Goal: Task Accomplishment & Management: Use online tool/utility

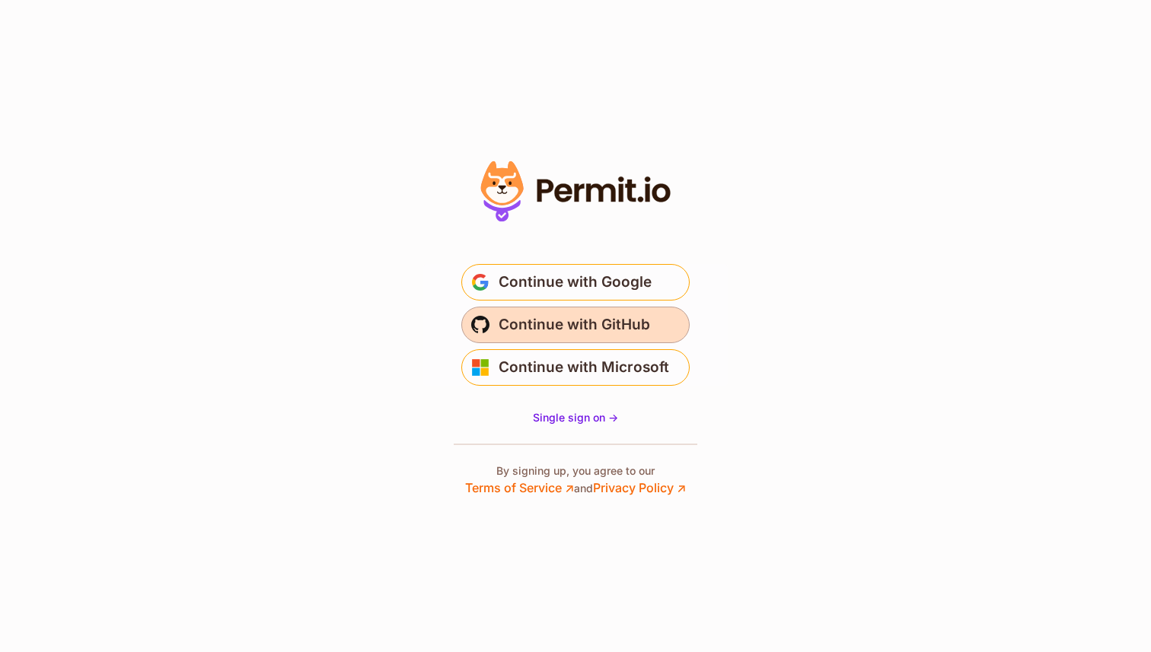
click at [613, 322] on span "Continue with GitHub" at bounding box center [575, 325] width 152 height 24
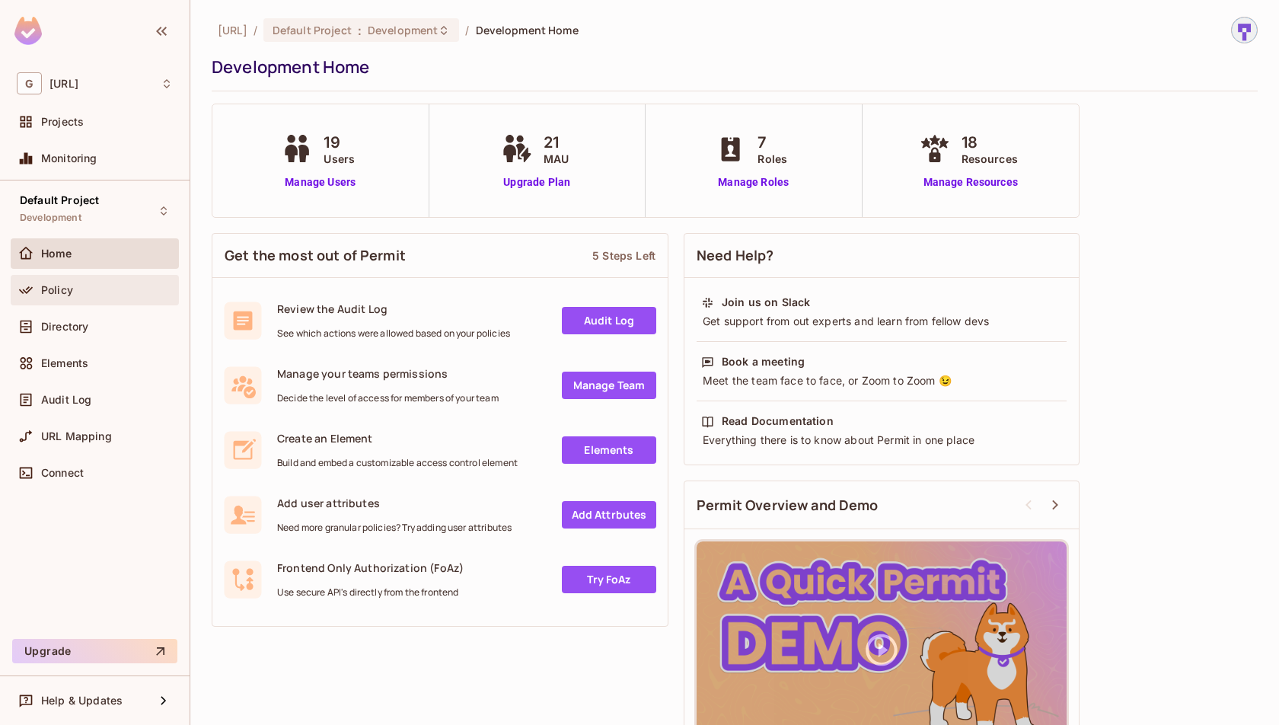
click at [62, 290] on span "Policy" at bounding box center [57, 290] width 32 height 12
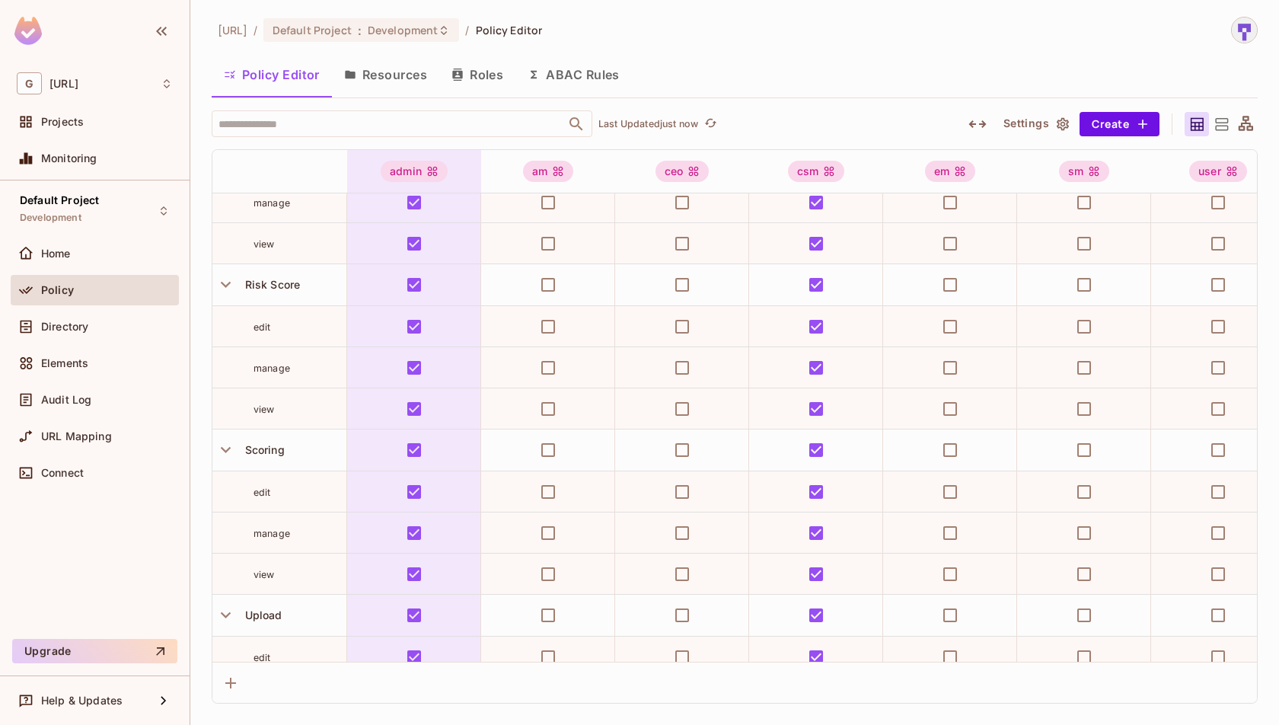
scroll to position [2498, 0]
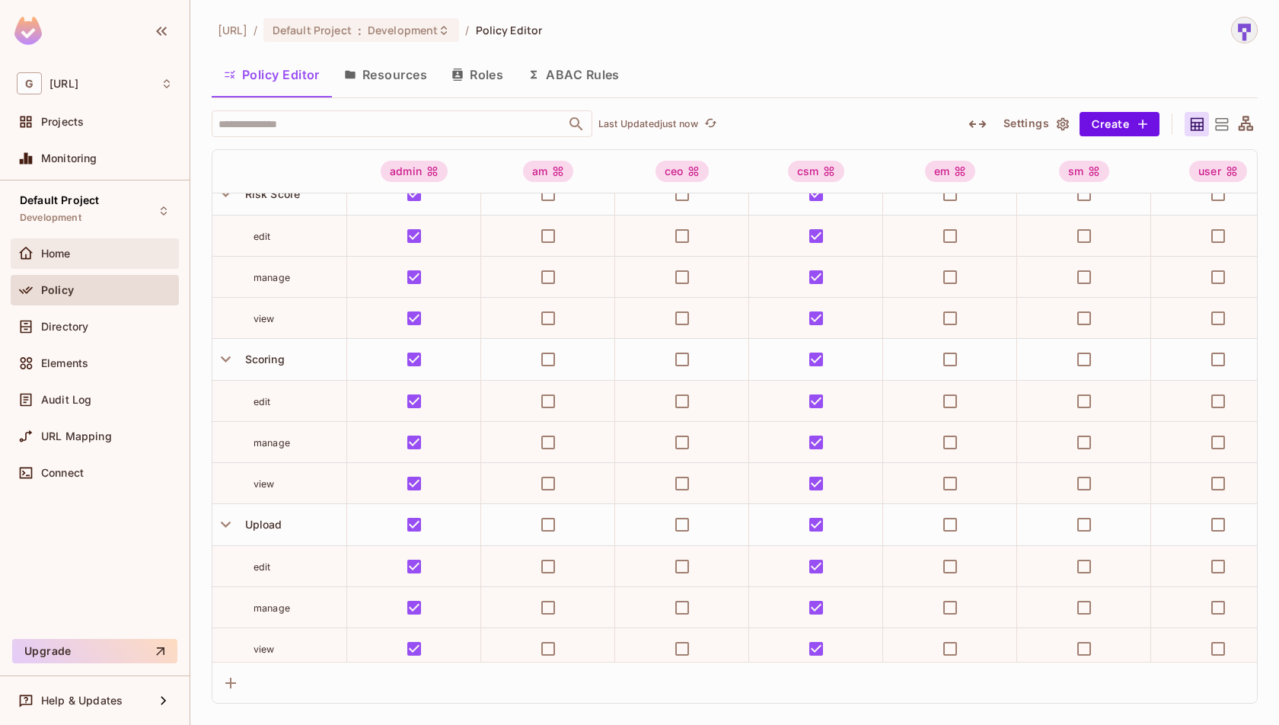
click at [66, 263] on div "Home" at bounding box center [95, 253] width 168 height 30
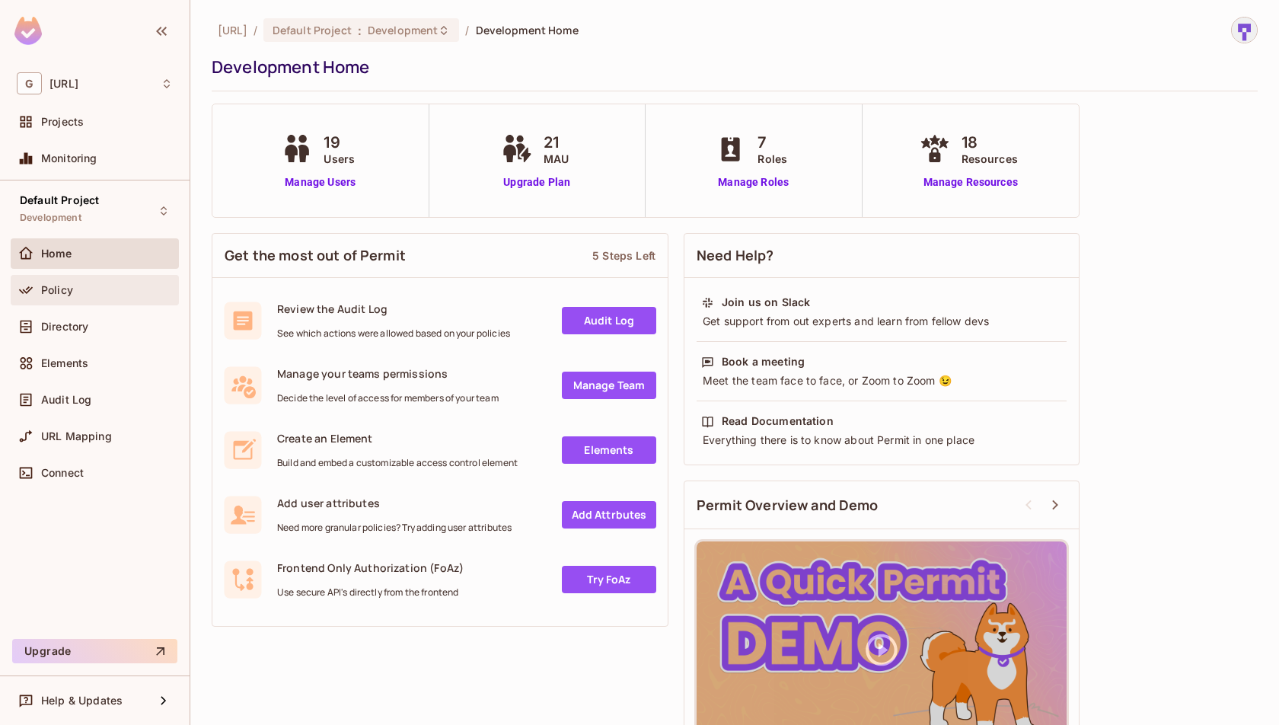
click at [72, 293] on div "Policy" at bounding box center [107, 290] width 132 height 12
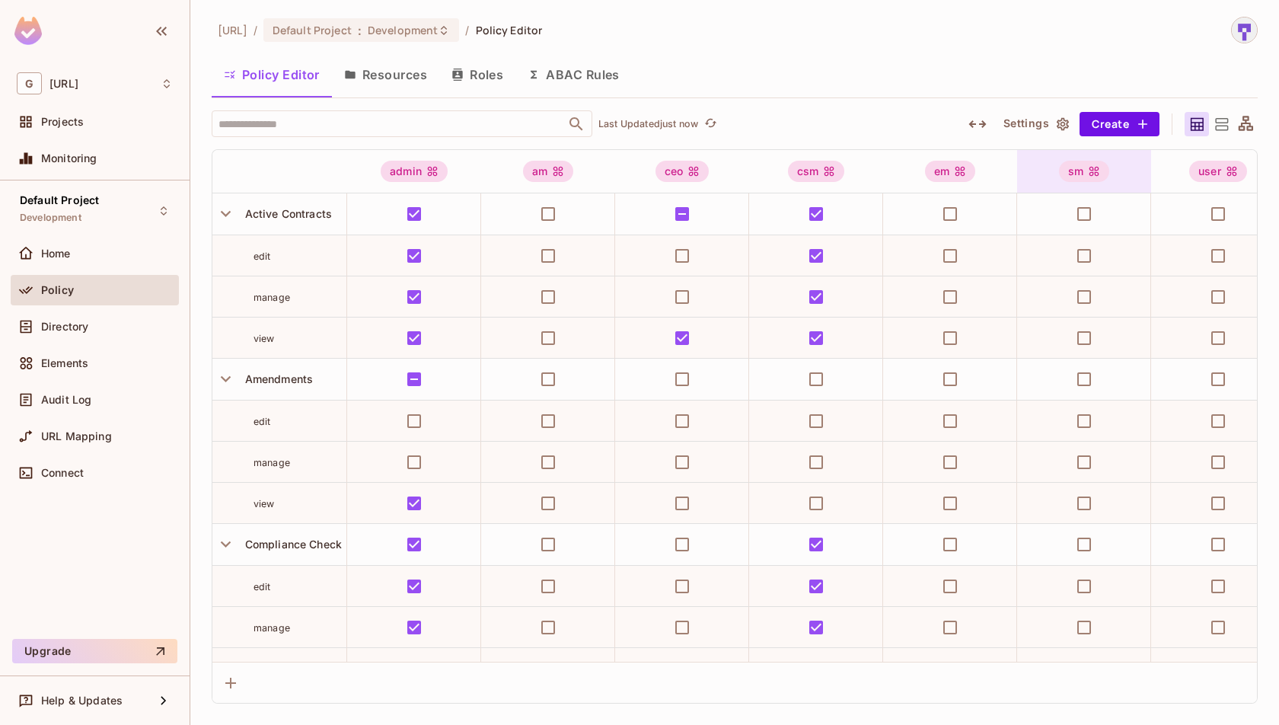
scroll to position [0, 197]
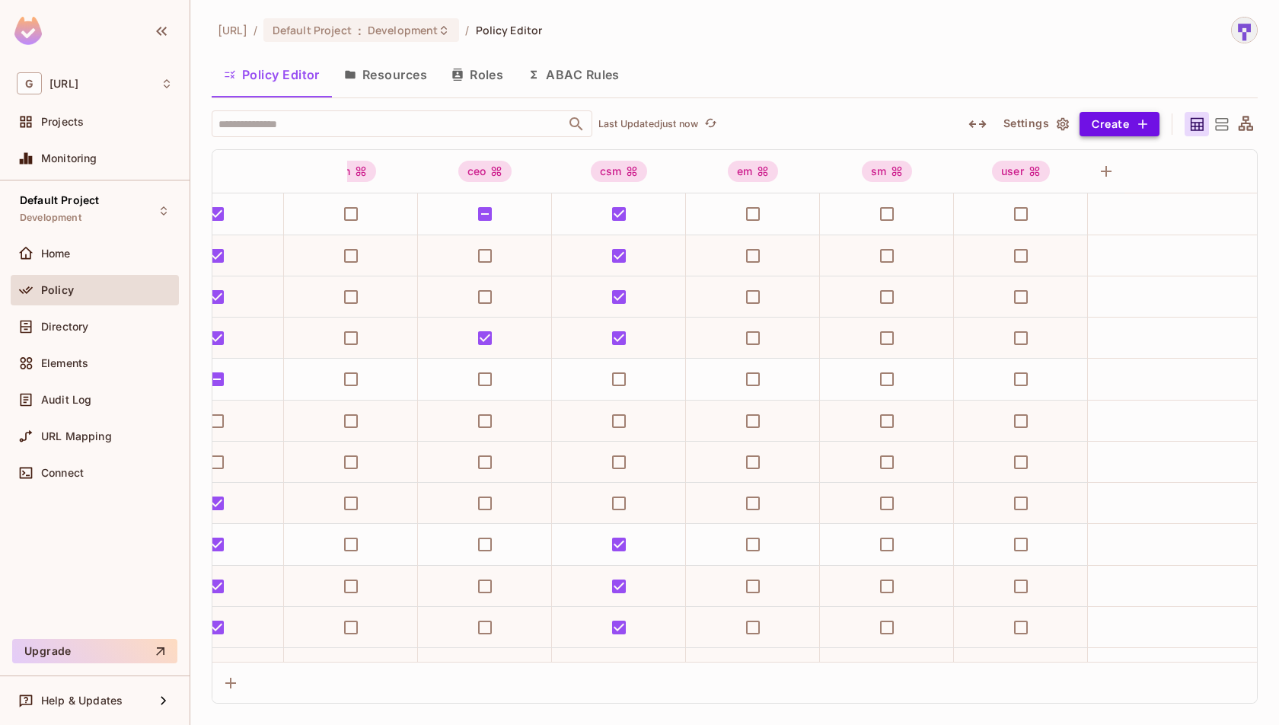
click at [1121, 122] on button "Create" at bounding box center [1120, 124] width 80 height 24
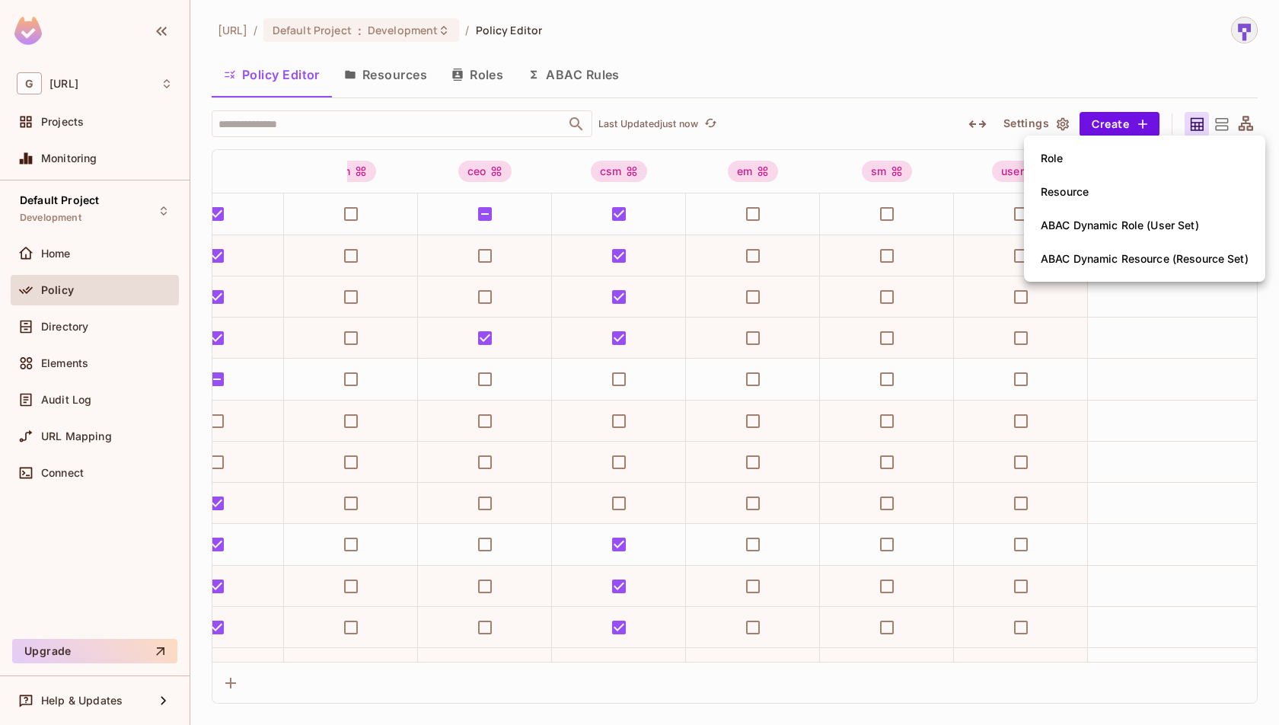
click at [1134, 156] on li "Role" at bounding box center [1144, 159] width 241 height 34
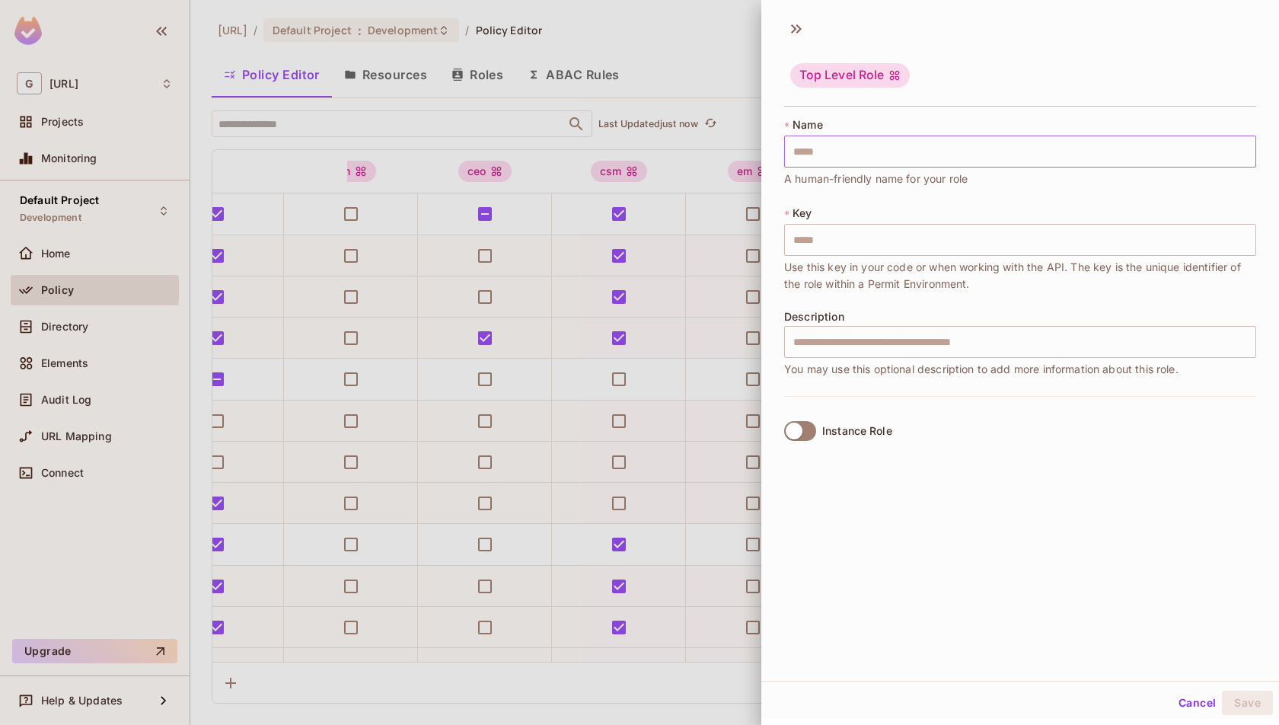
click at [1086, 157] on input "text" at bounding box center [1020, 152] width 472 height 32
type input "*"
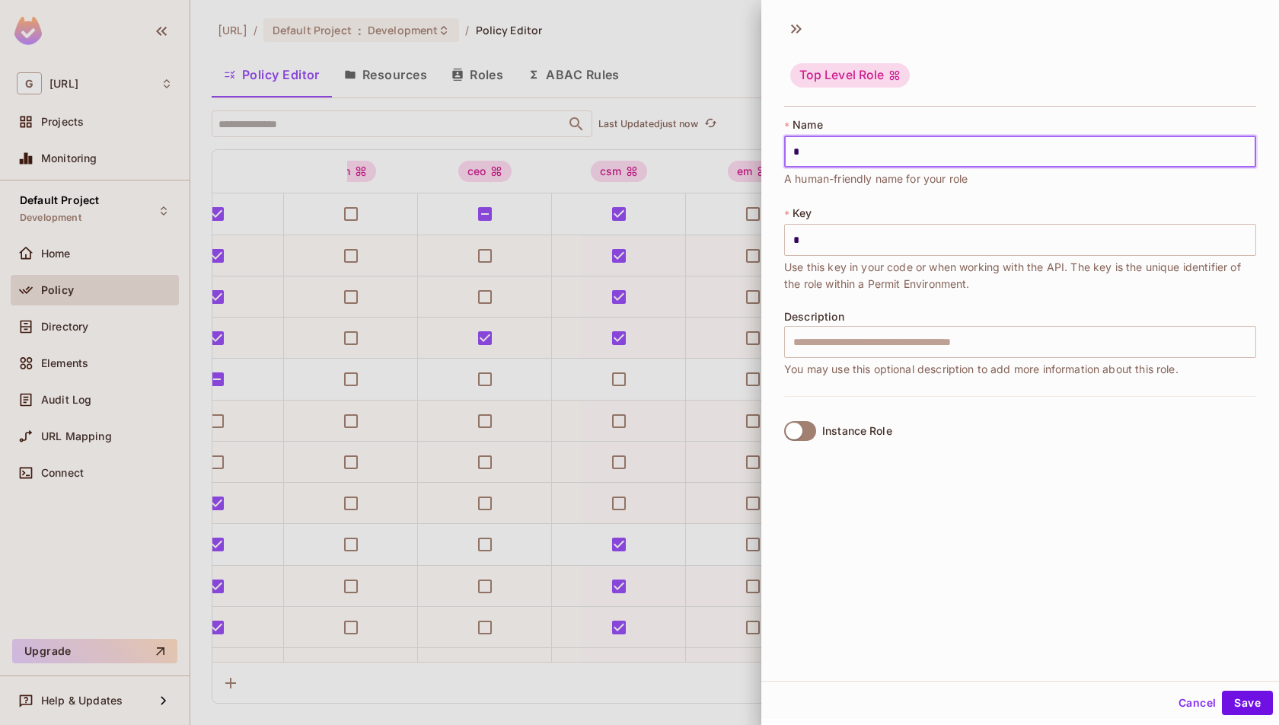
type input "**"
click at [1256, 700] on button "Save" at bounding box center [1247, 703] width 51 height 24
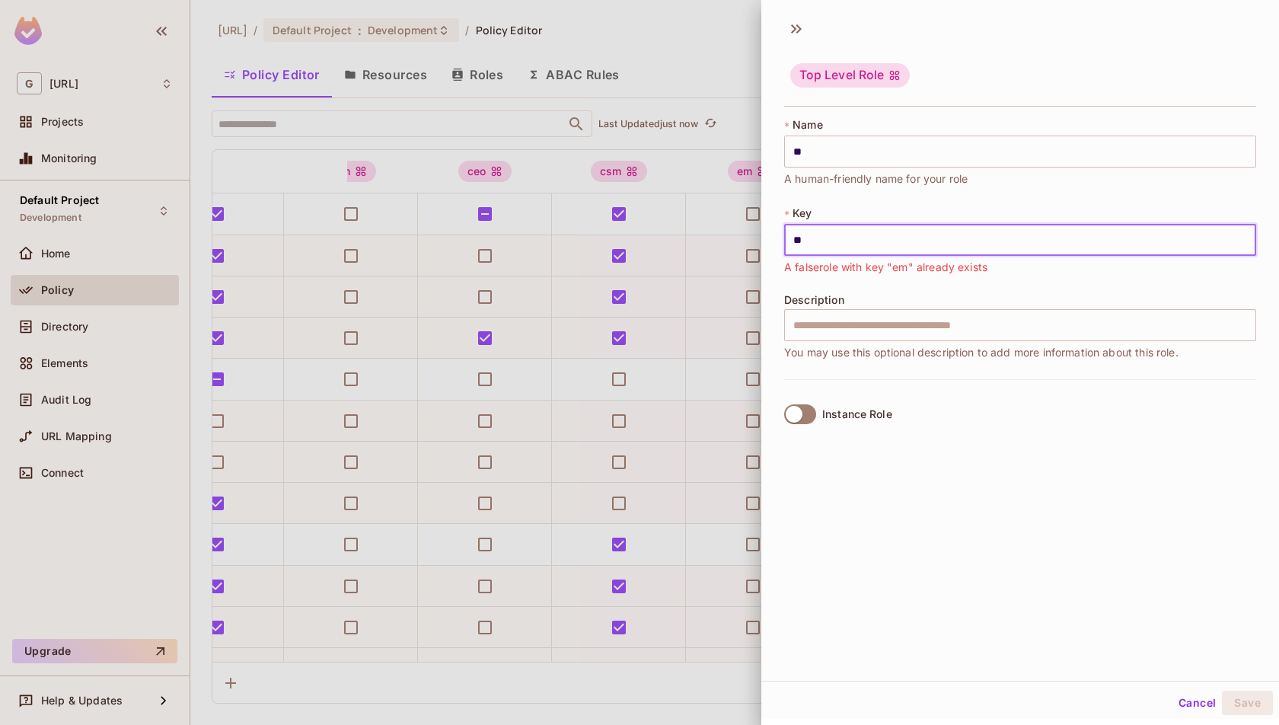
click at [972, 239] on input "**" at bounding box center [1020, 240] width 472 height 32
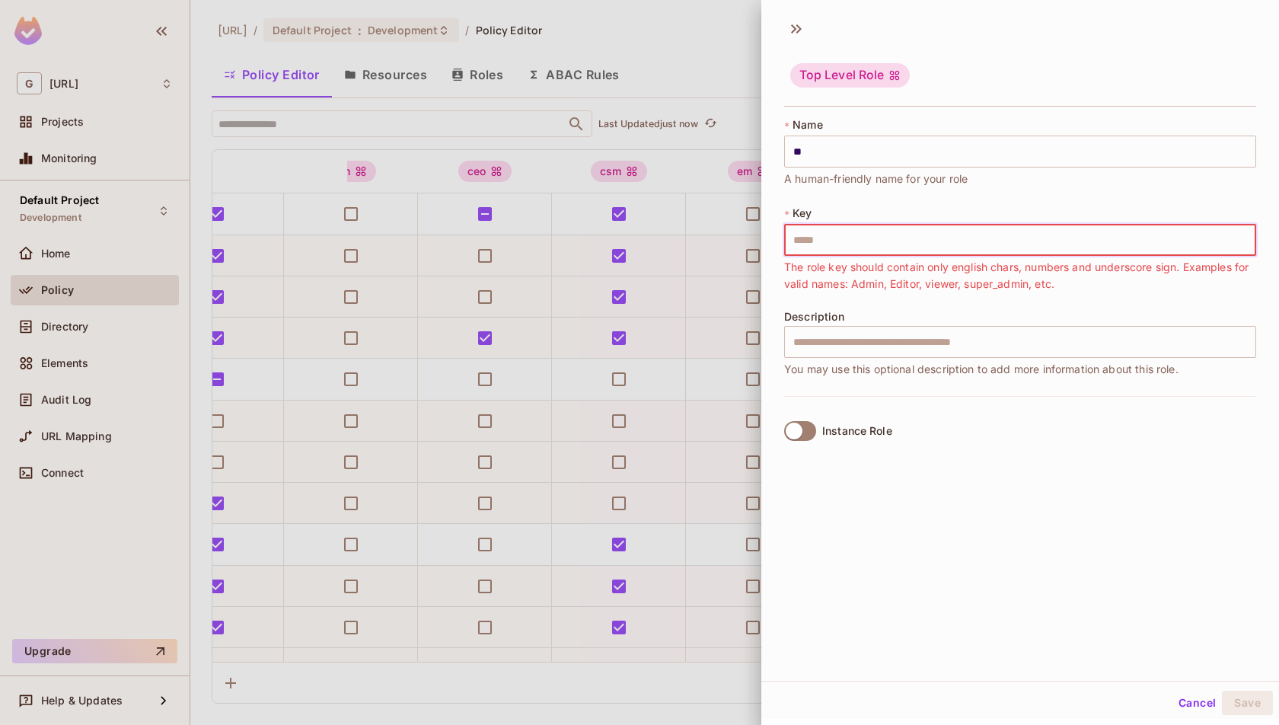
click at [1198, 703] on button "Cancel" at bounding box center [1197, 703] width 49 height 24
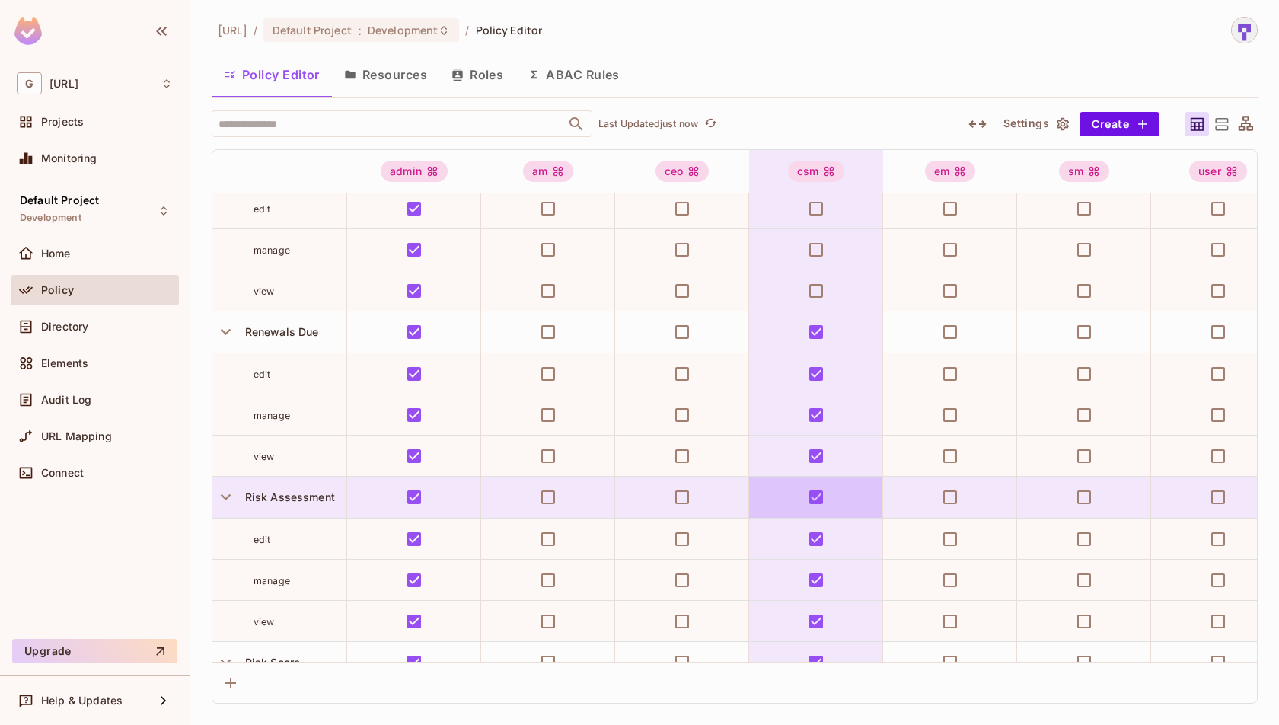
scroll to position [2498, 0]
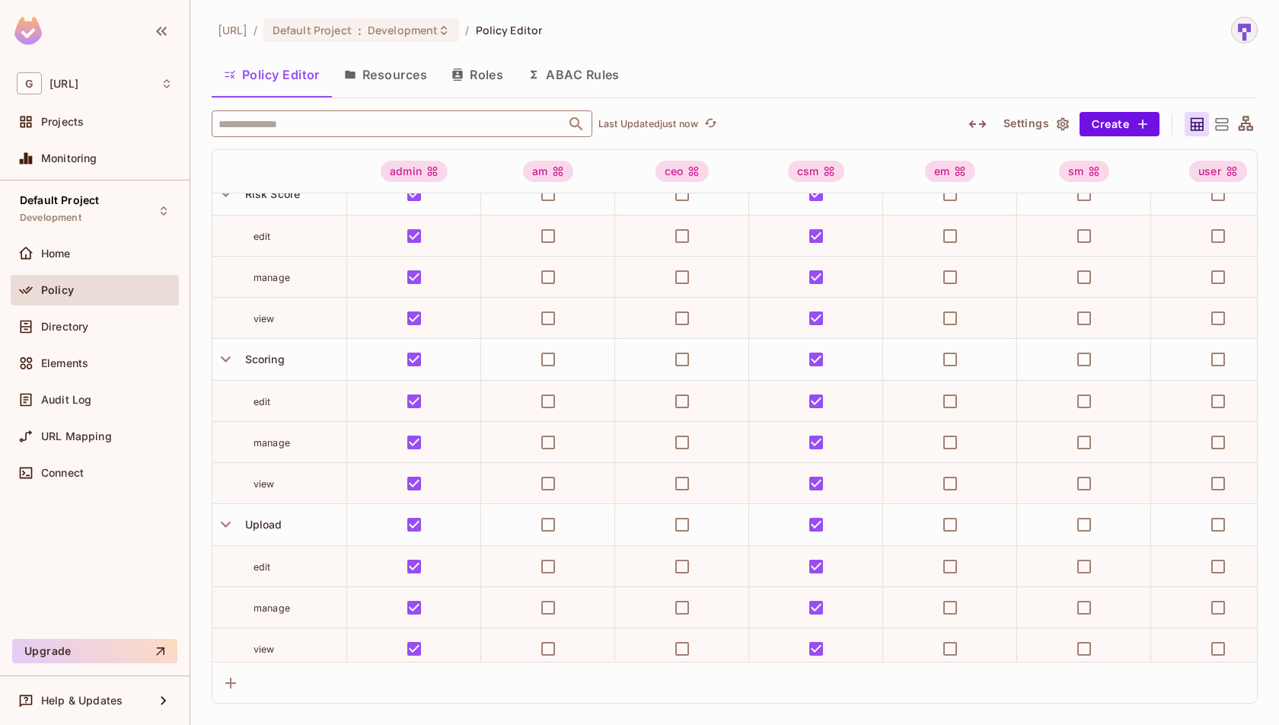
click at [416, 125] on input "text" at bounding box center [389, 123] width 348 height 27
type input "*****"
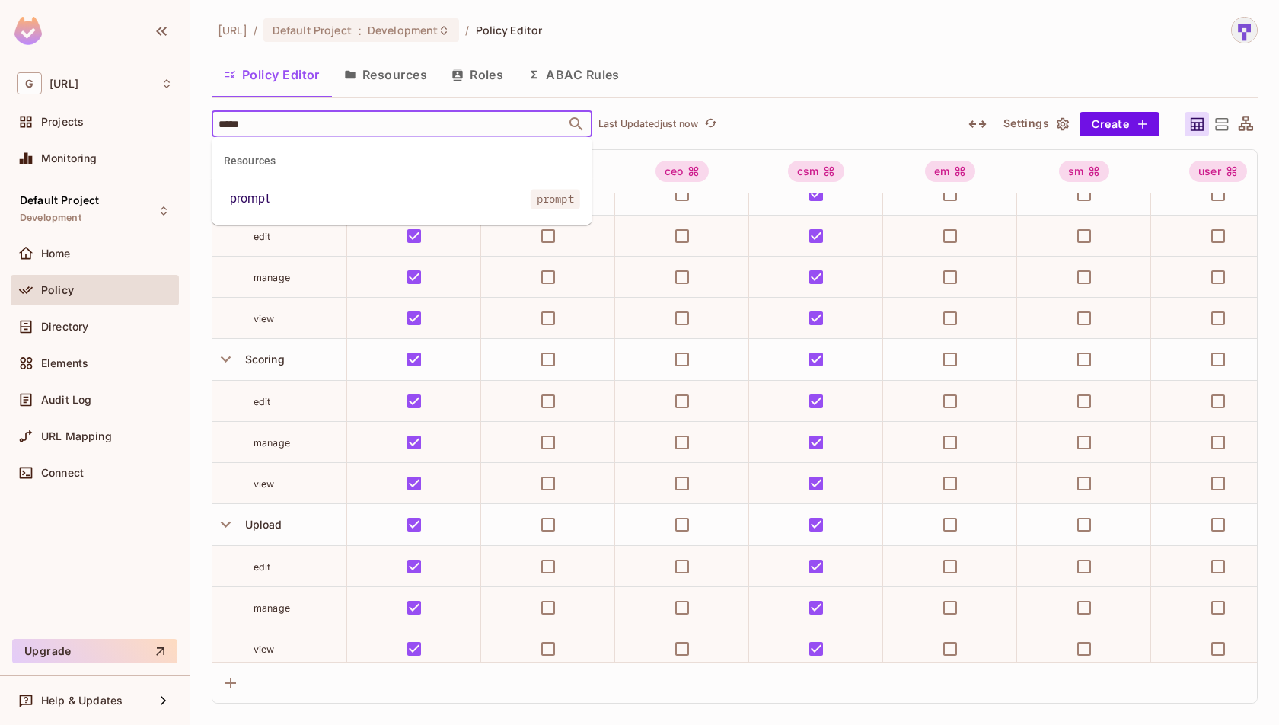
click at [256, 202] on div "prompt" at bounding box center [250, 199] width 40 height 18
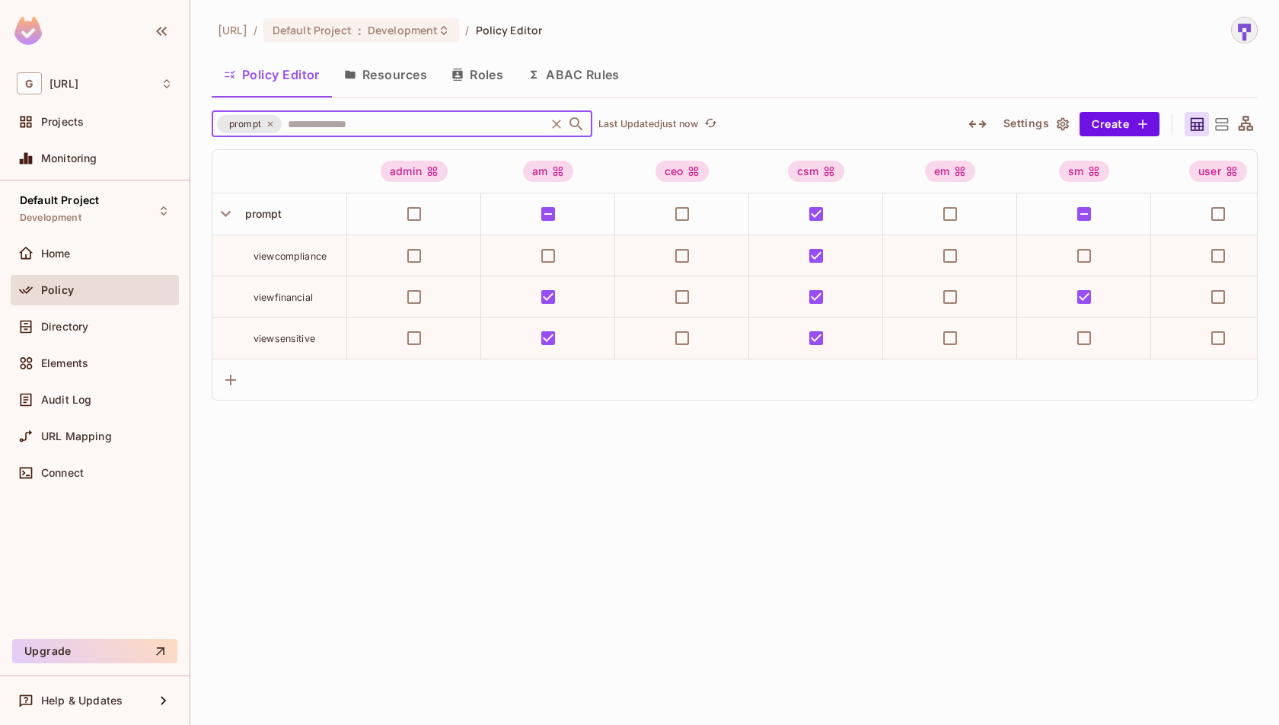
scroll to position [0, 0]
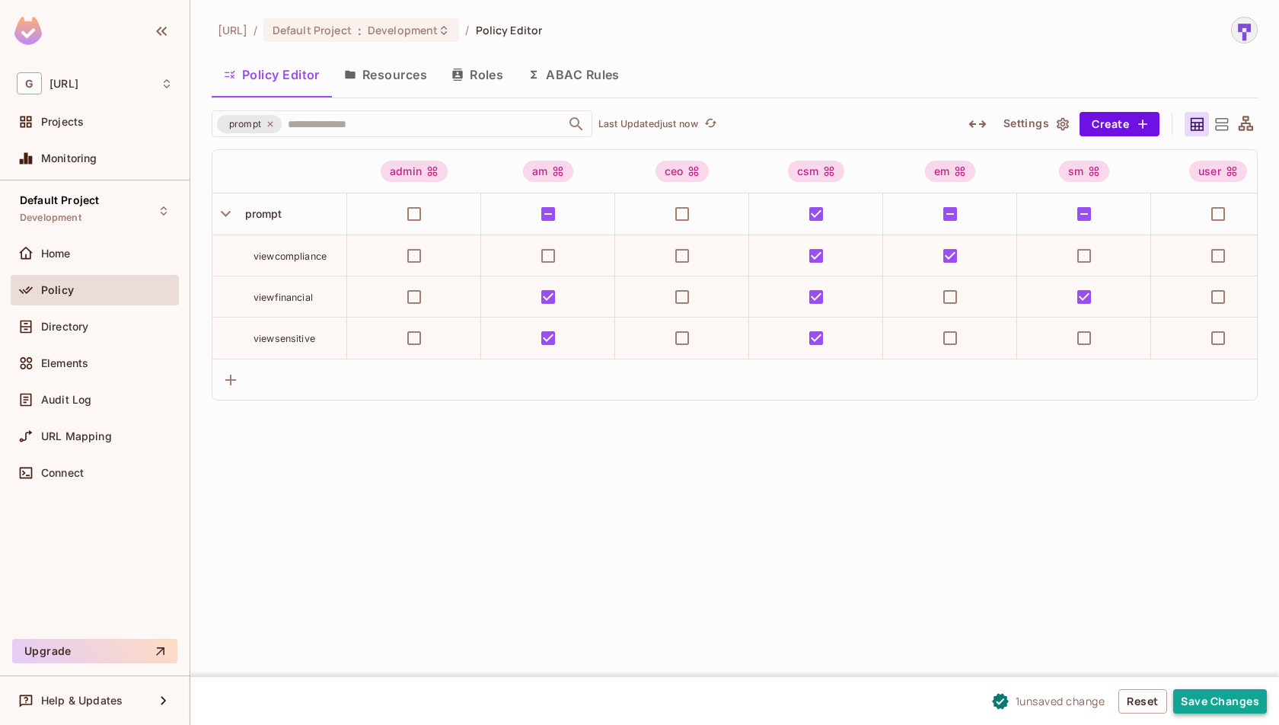
click at [1209, 700] on button "Save Changes" at bounding box center [1220, 701] width 94 height 24
